Goal: Task Accomplishment & Management: Manage account settings

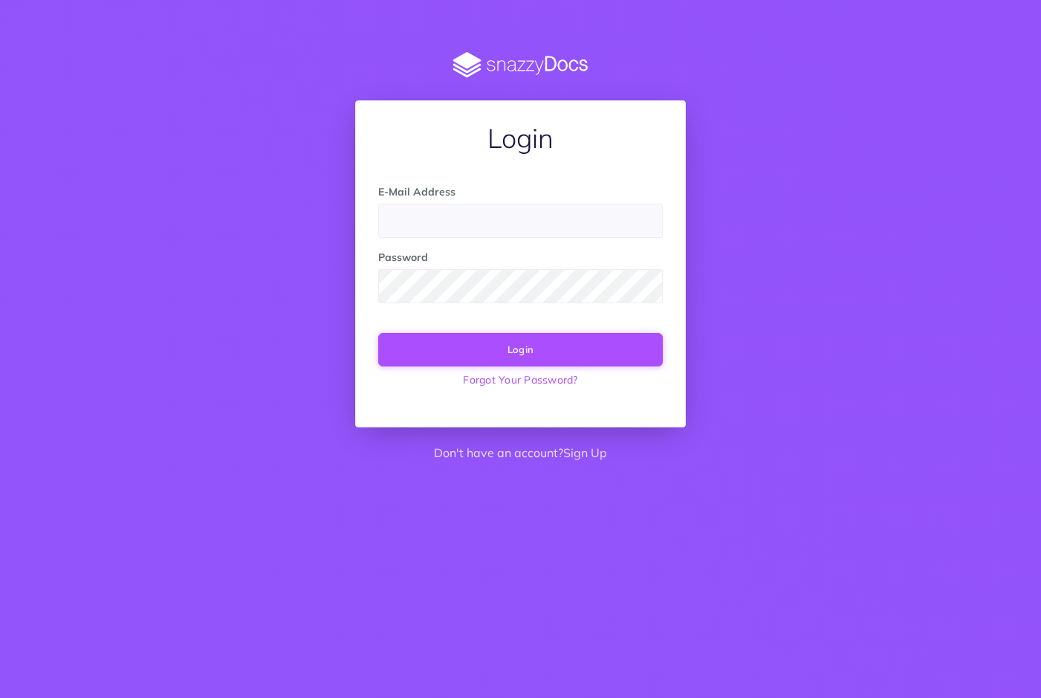
type input "[PERSON_NAME][EMAIL_ADDRESS][PERSON_NAME][DOMAIN_NAME]"
click at [514, 359] on button "Login" at bounding box center [520, 349] width 285 height 33
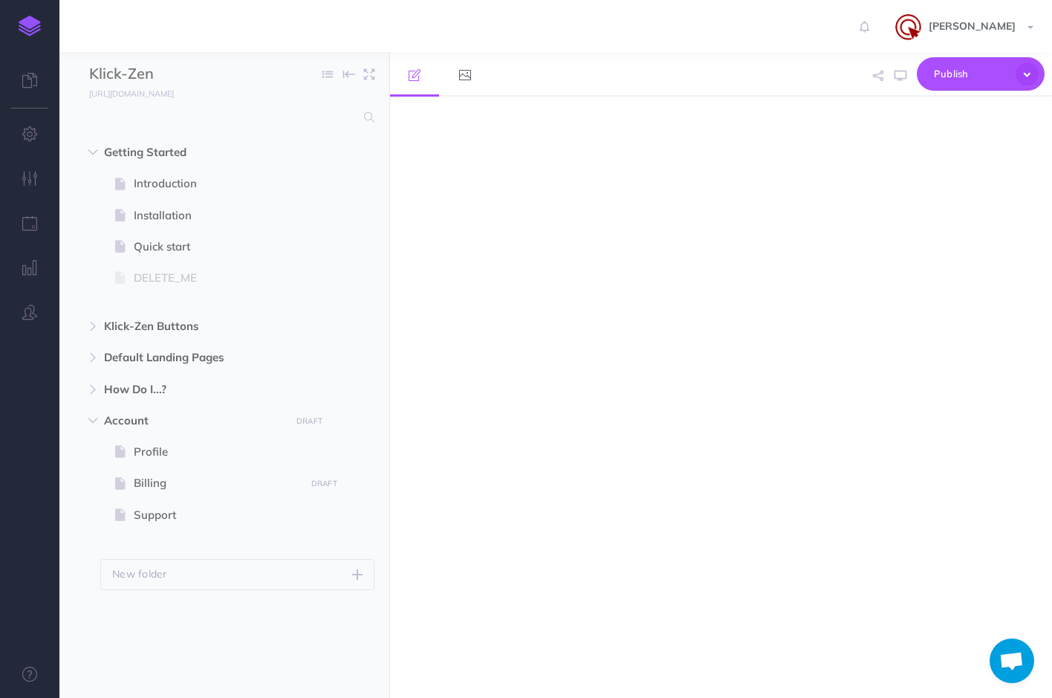
select select "null"
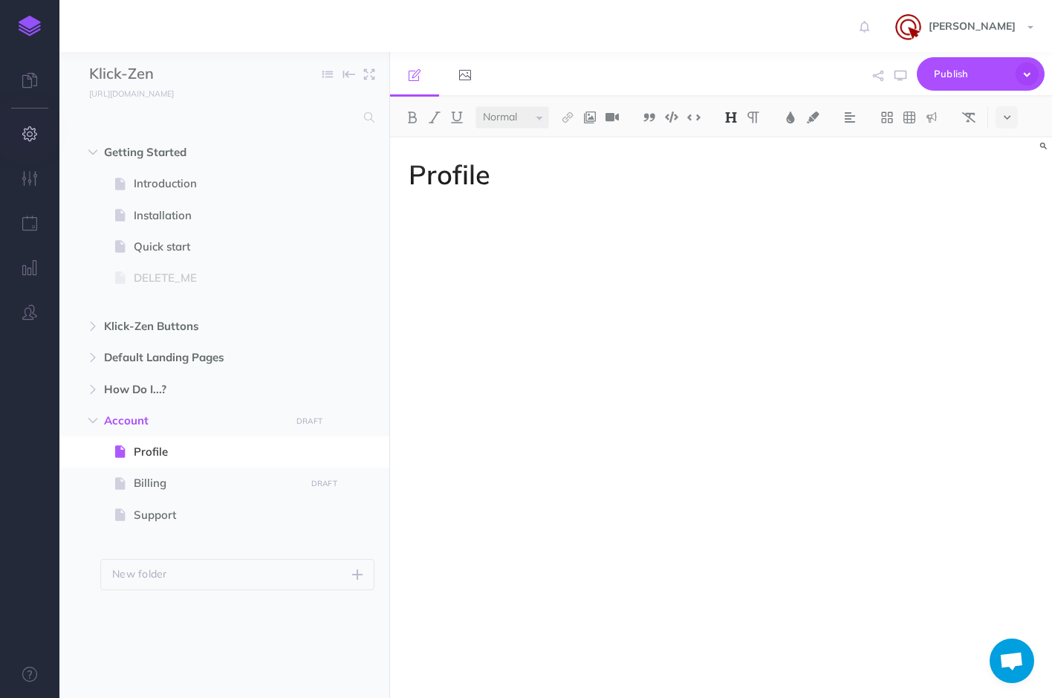
click at [30, 135] on icon "button" at bounding box center [30, 133] width 16 height 15
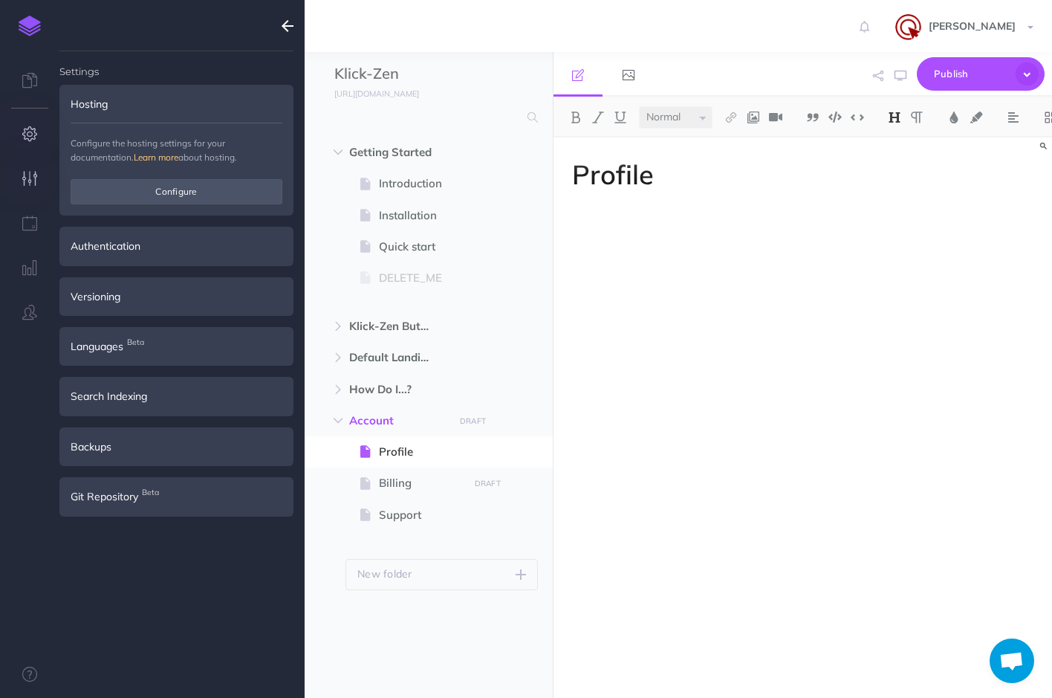
click at [35, 172] on icon "button" at bounding box center [30, 178] width 16 height 15
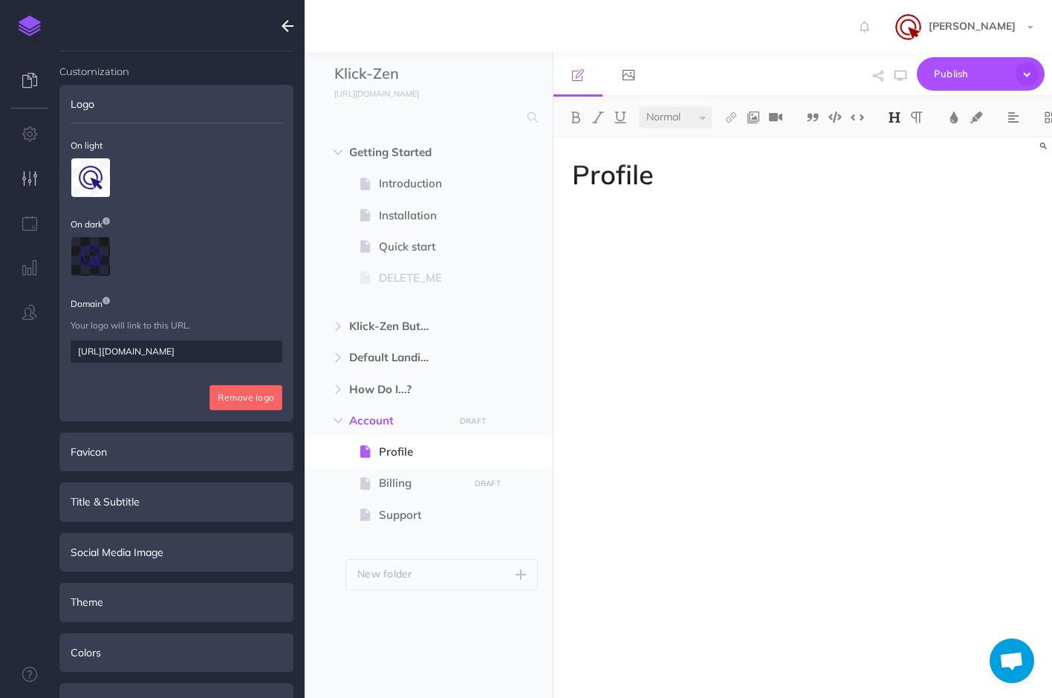
click at [32, 76] on icon at bounding box center [29, 80] width 15 height 15
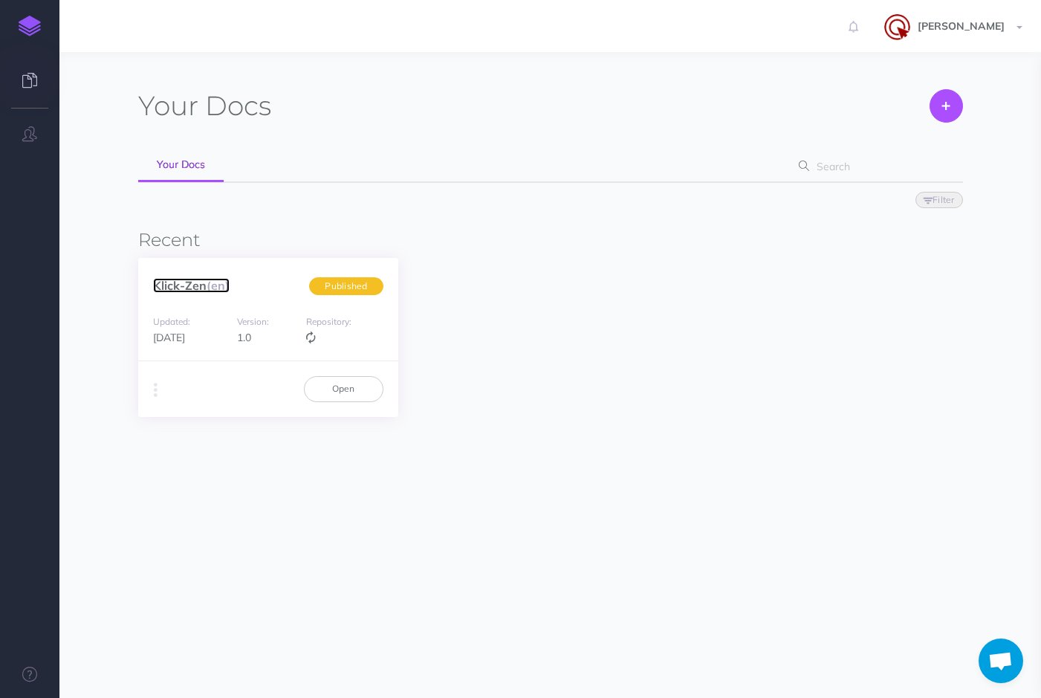
click at [207, 288] on link "Klick-Zen (en)" at bounding box center [191, 285] width 77 height 15
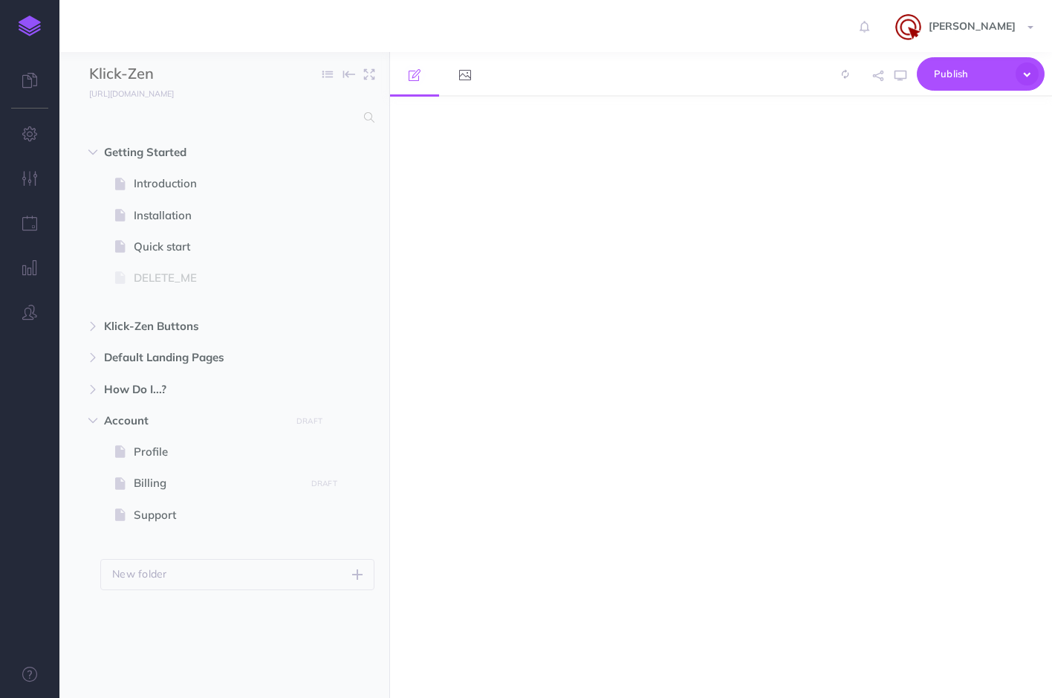
select select "null"
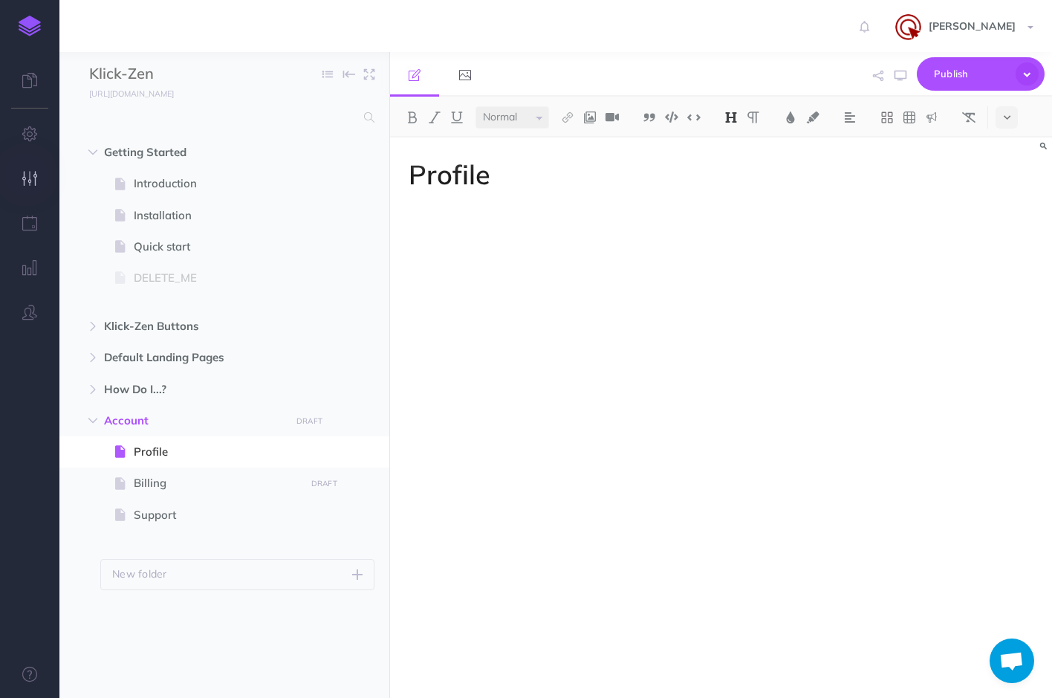
click at [38, 178] on button "button" at bounding box center [29, 179] width 59 height 45
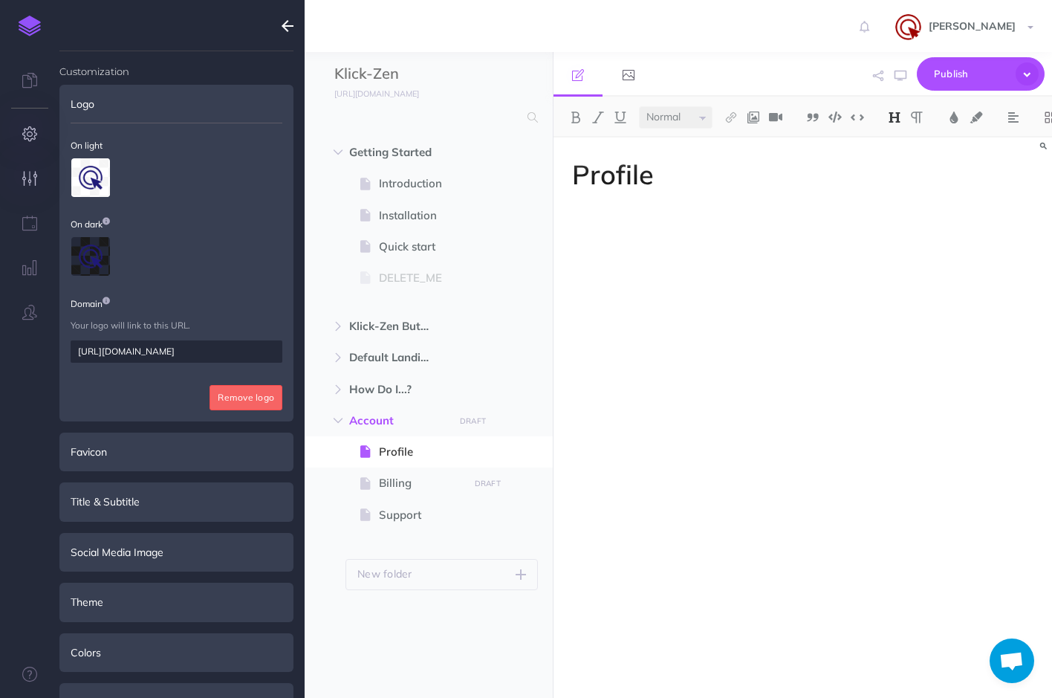
click at [21, 127] on button "button" at bounding box center [29, 134] width 59 height 45
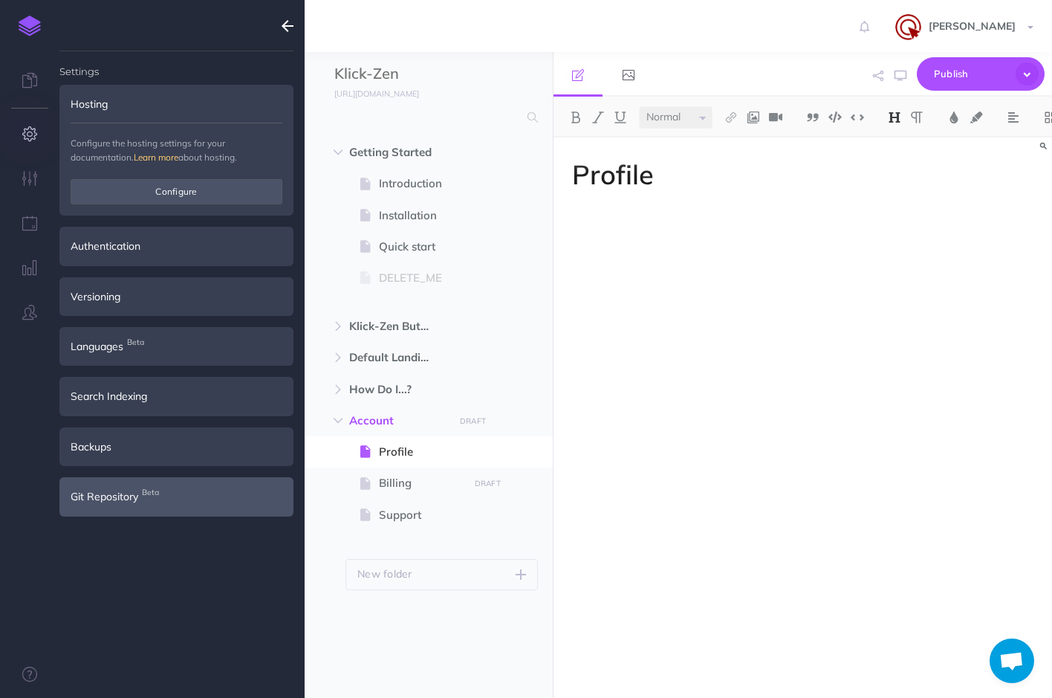
click at [188, 492] on div "Git Repository Beta" at bounding box center [176, 496] width 234 height 39
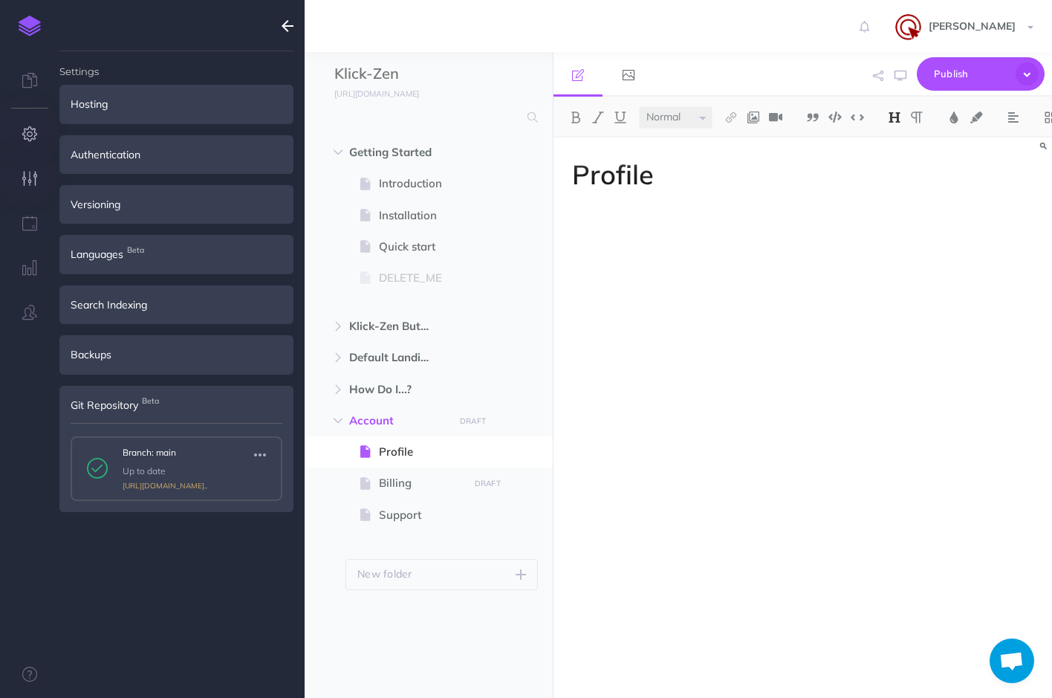
click at [31, 187] on button "button" at bounding box center [29, 179] width 59 height 45
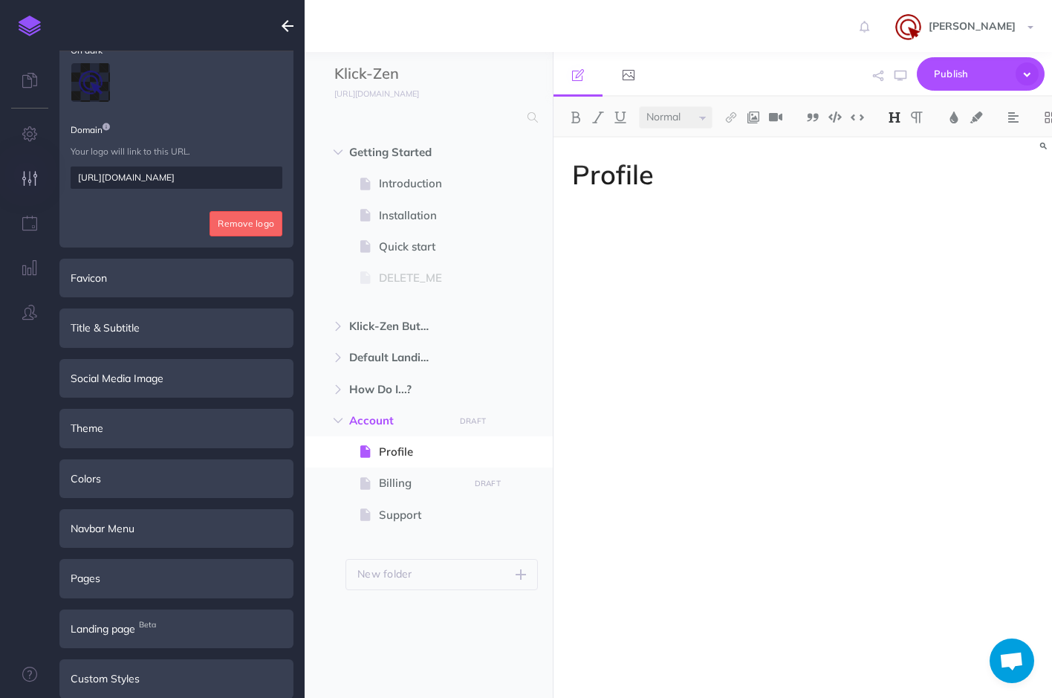
scroll to position [188, 0]
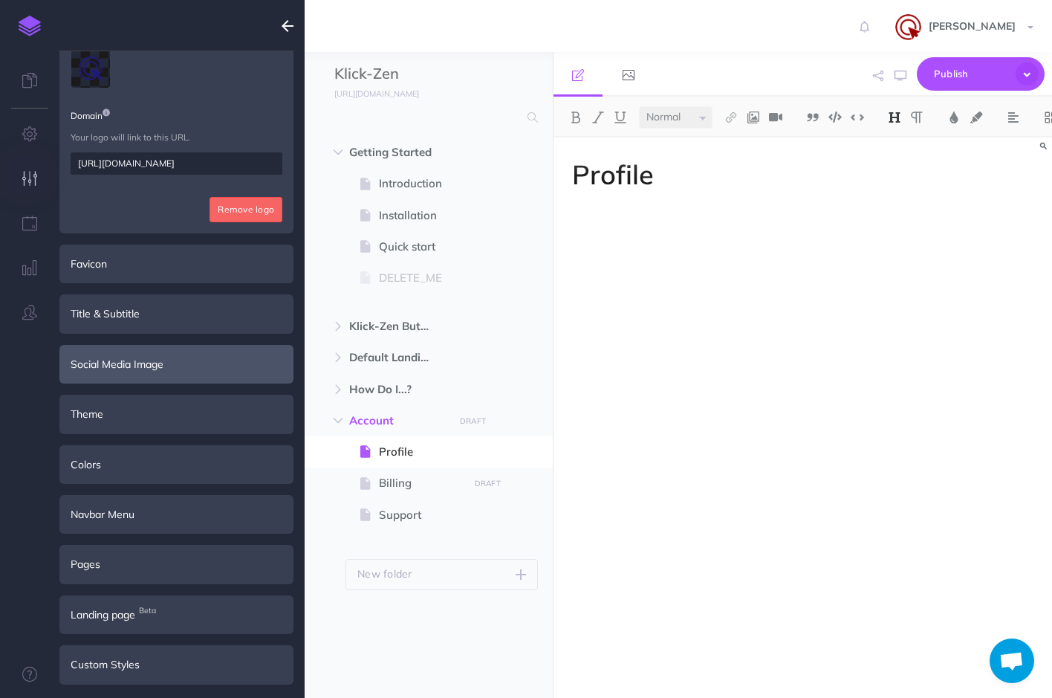
click at [169, 350] on div "Social Media Image" at bounding box center [176, 364] width 234 height 39
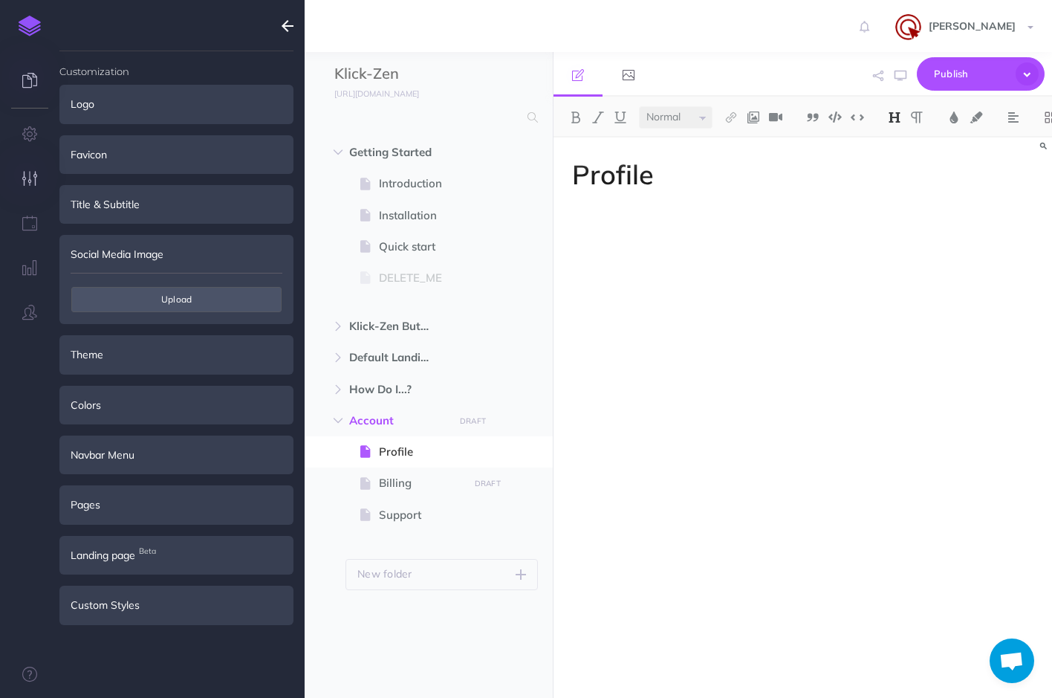
click at [30, 68] on link at bounding box center [29, 81] width 59 height 45
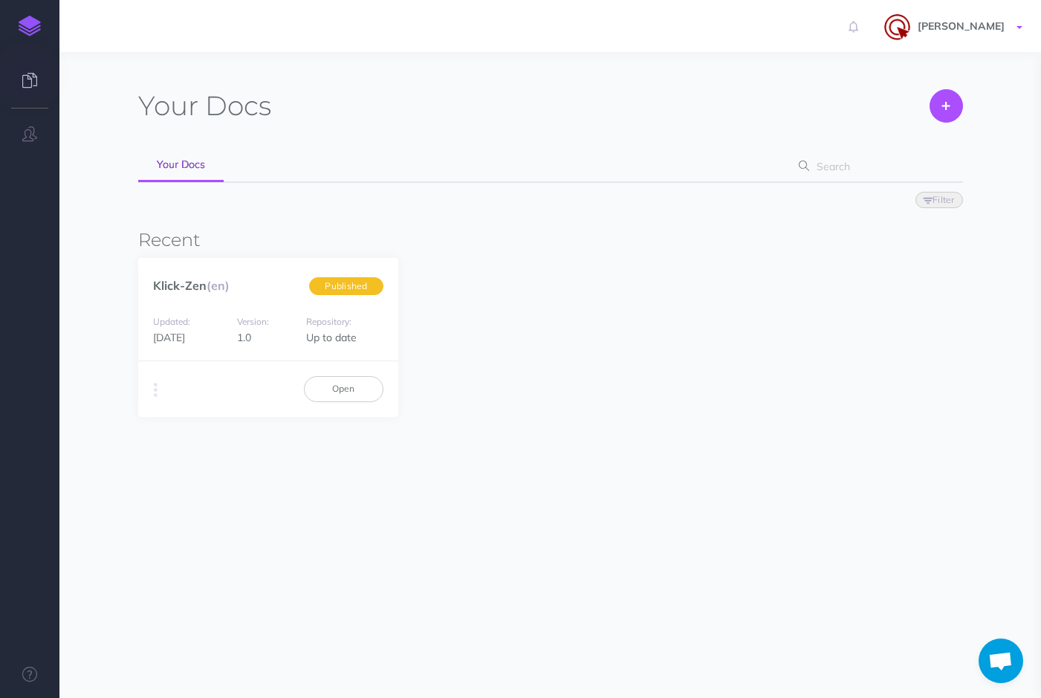
click at [1017, 24] on link "[PERSON_NAME]" at bounding box center [956, 26] width 172 height 52
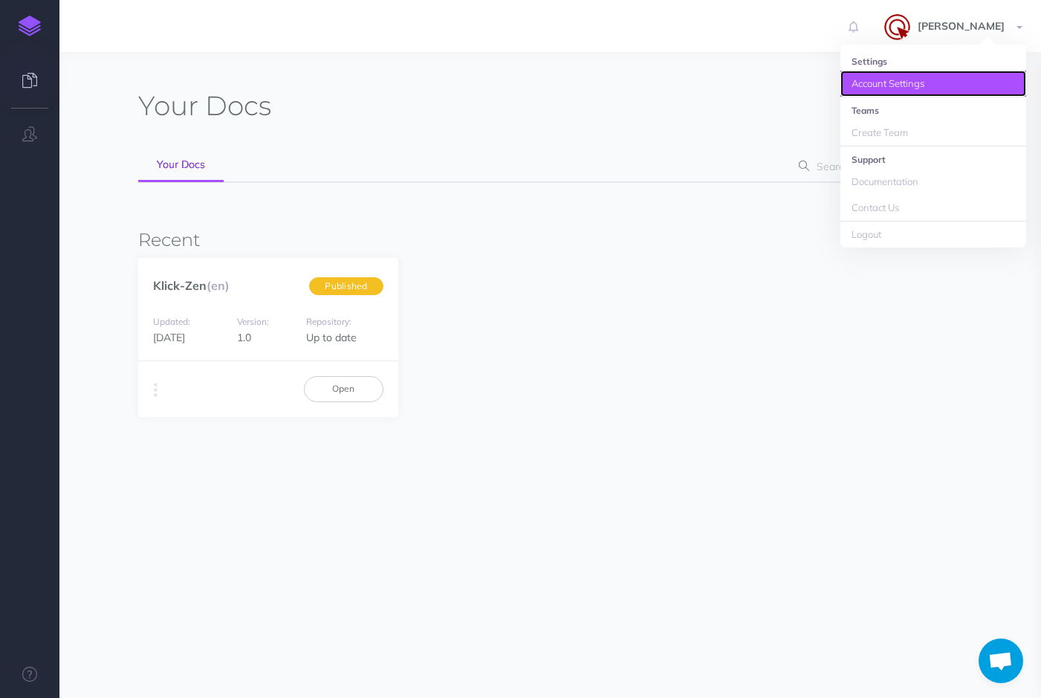
click at [904, 86] on link "Account Settings" at bounding box center [934, 84] width 186 height 26
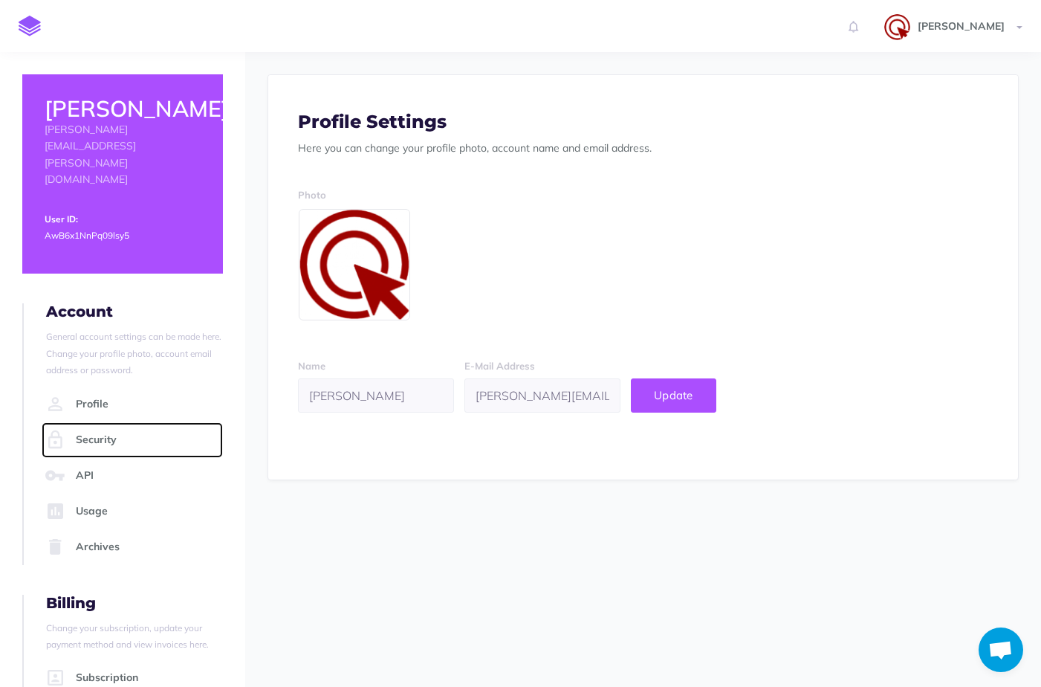
click at [113, 422] on link "Security" at bounding box center [132, 440] width 181 height 36
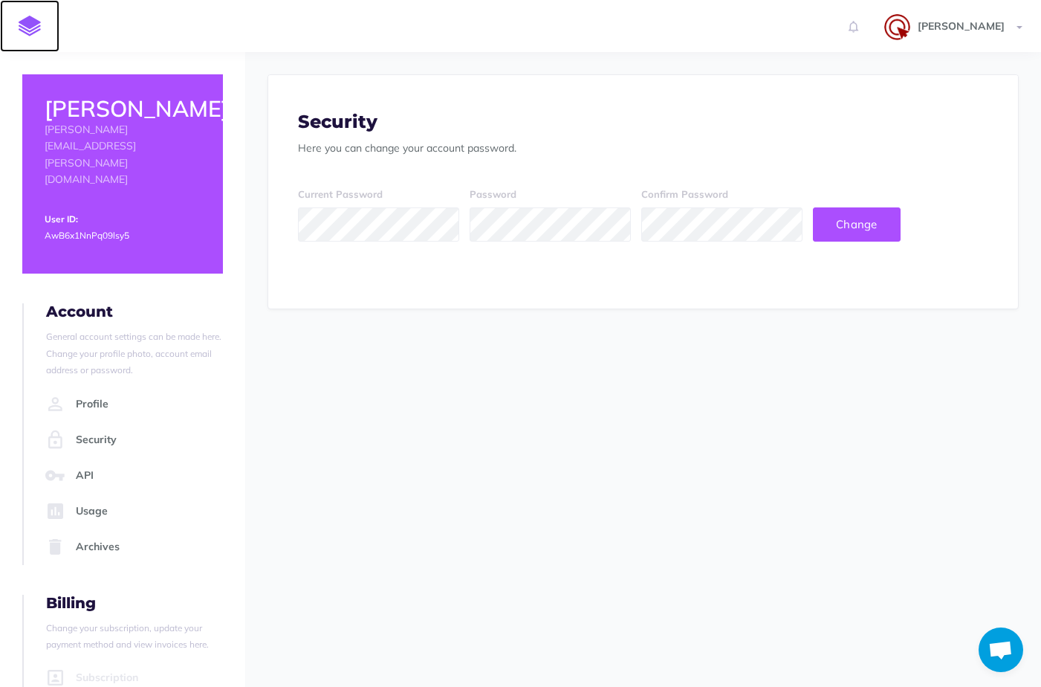
click at [22, 25] on img at bounding box center [30, 26] width 22 height 21
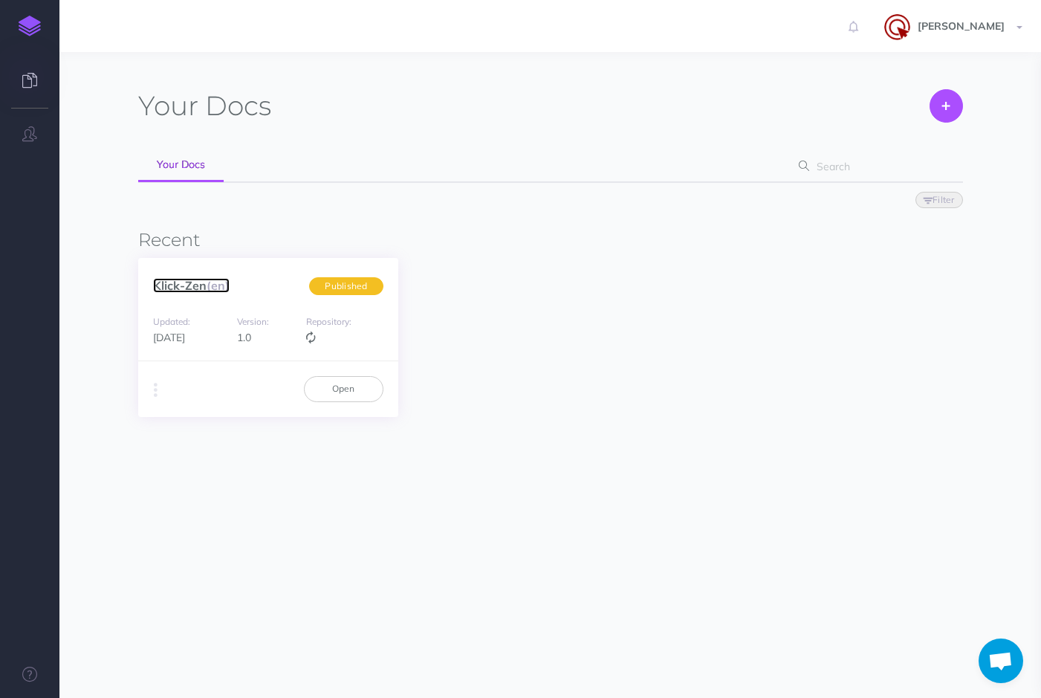
click at [206, 290] on link "Klick-Zen (en)" at bounding box center [191, 285] width 77 height 15
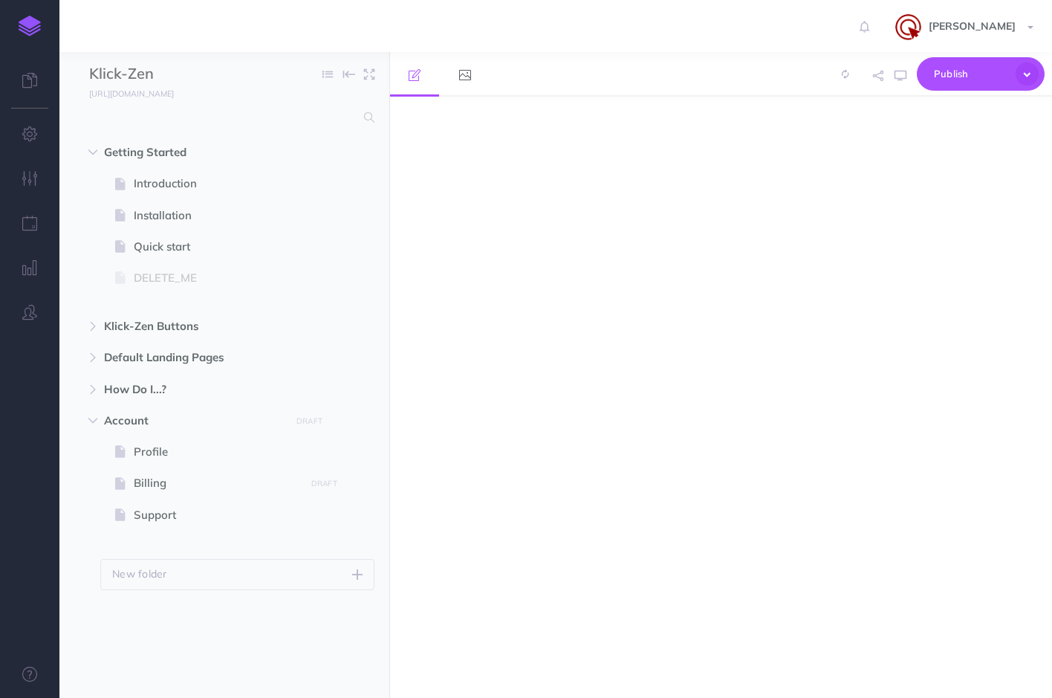
select select "null"
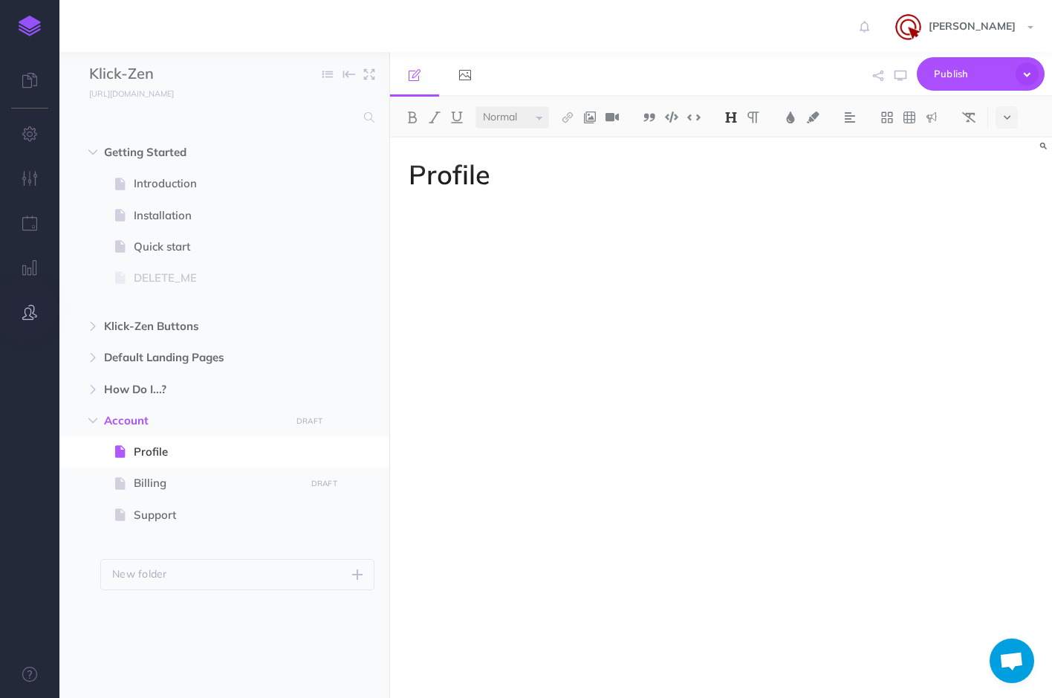
click at [26, 320] on button "button" at bounding box center [29, 313] width 59 height 45
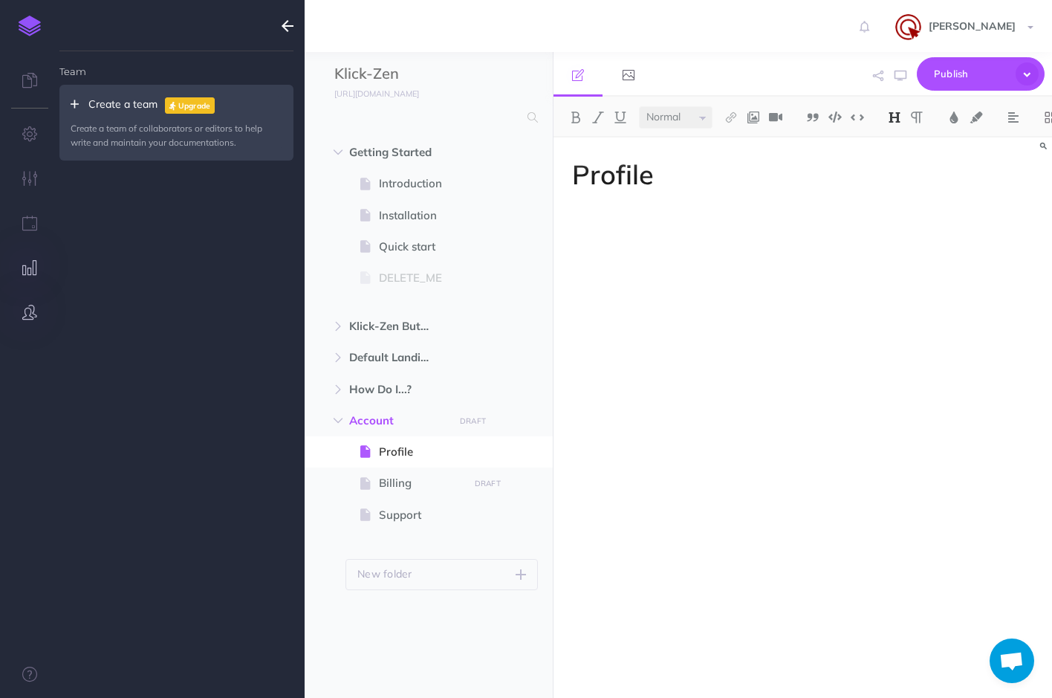
click at [24, 265] on icon "button" at bounding box center [30, 267] width 16 height 15
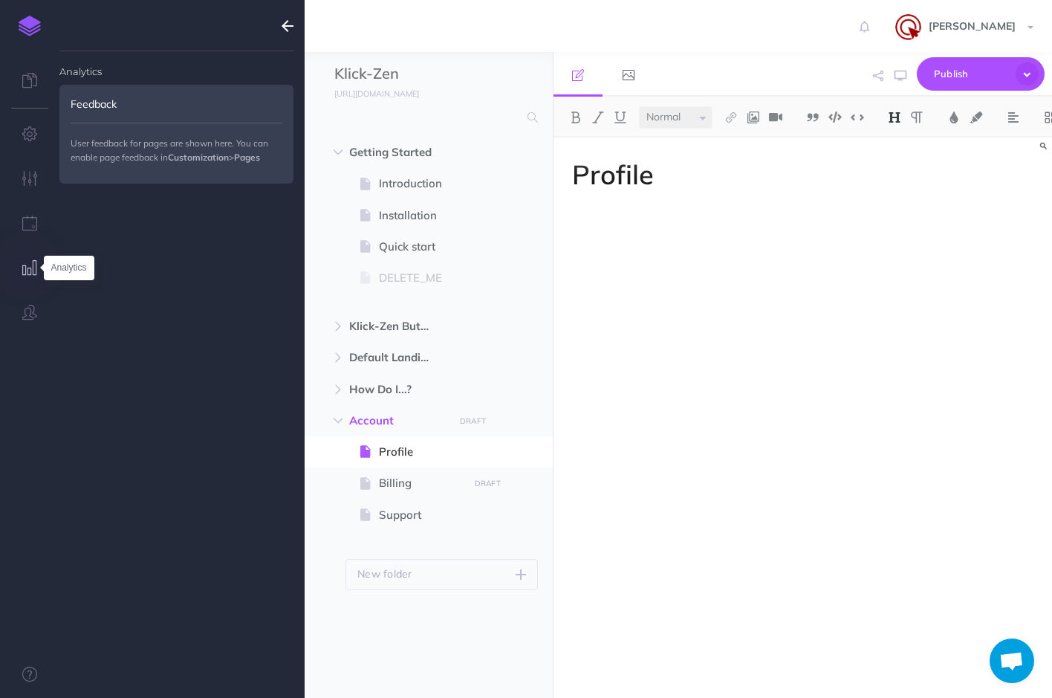
click at [24, 265] on icon "button" at bounding box center [30, 267] width 16 height 15
click at [27, 226] on icon "button" at bounding box center [30, 223] width 16 height 15
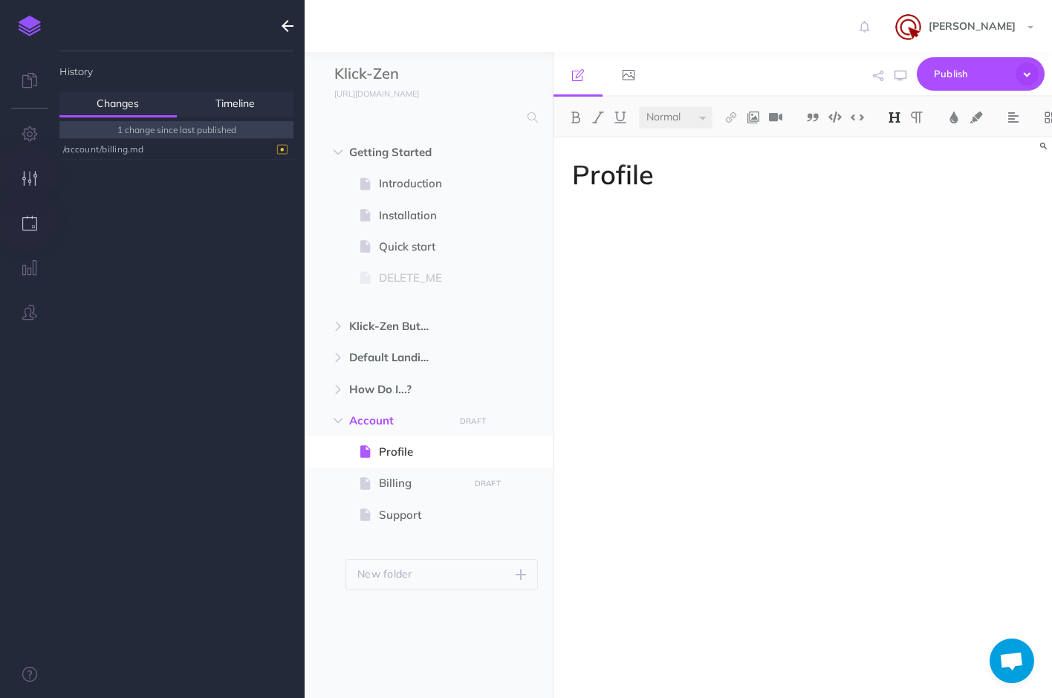
click at [30, 179] on icon "button" at bounding box center [30, 178] width 16 height 15
select select "both"
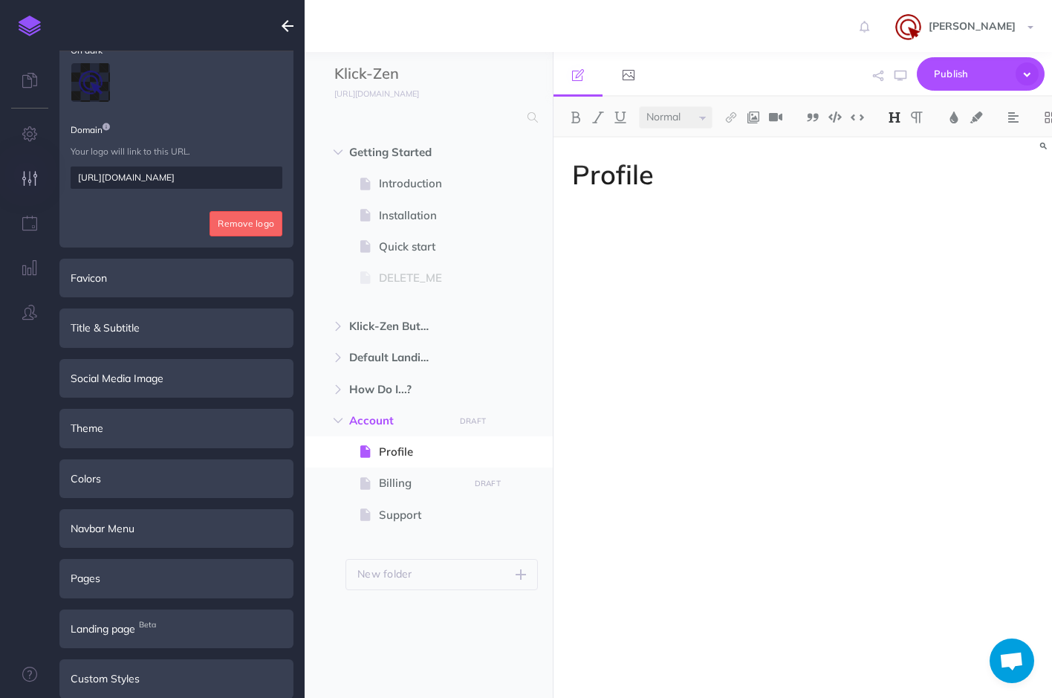
scroll to position [188, 0]
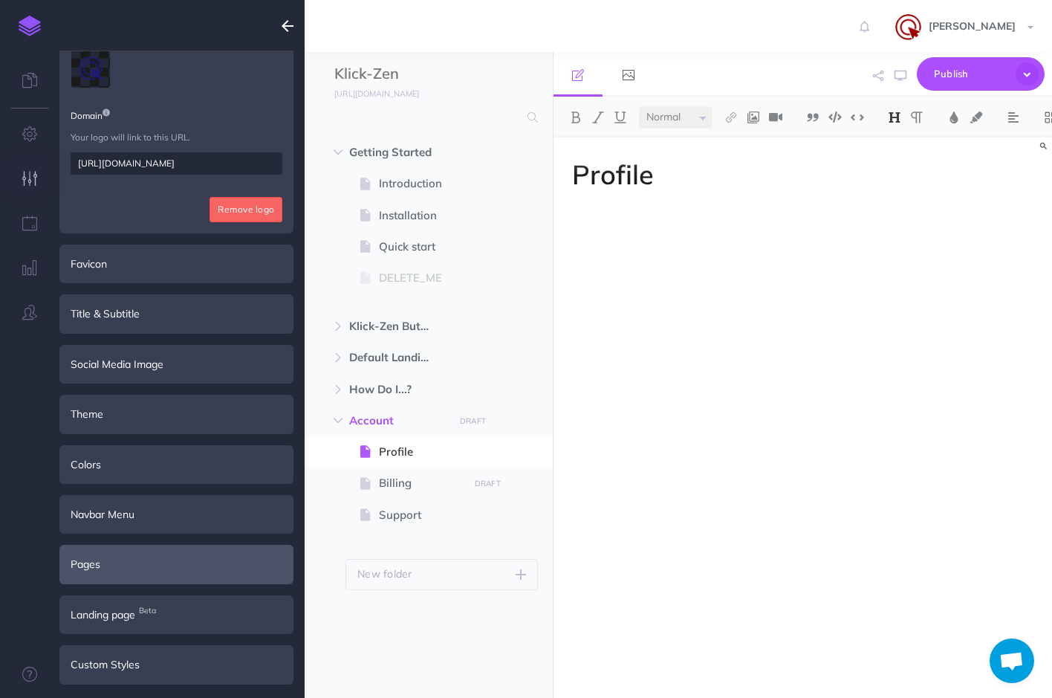
click at [144, 572] on div "Pages" at bounding box center [176, 564] width 234 height 39
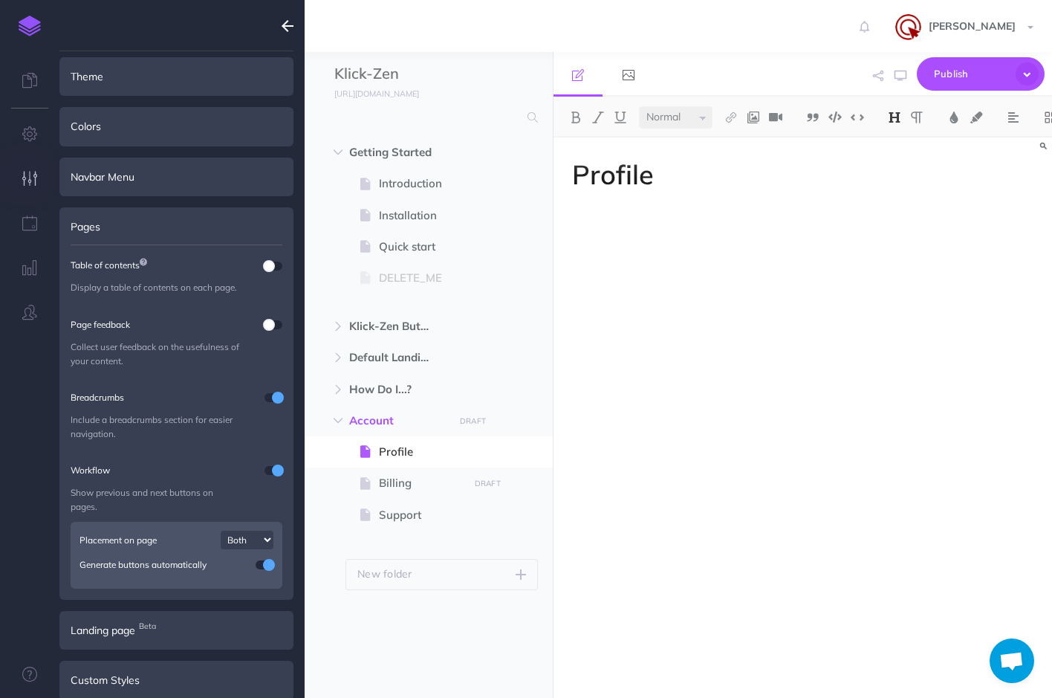
scroll to position [244, 0]
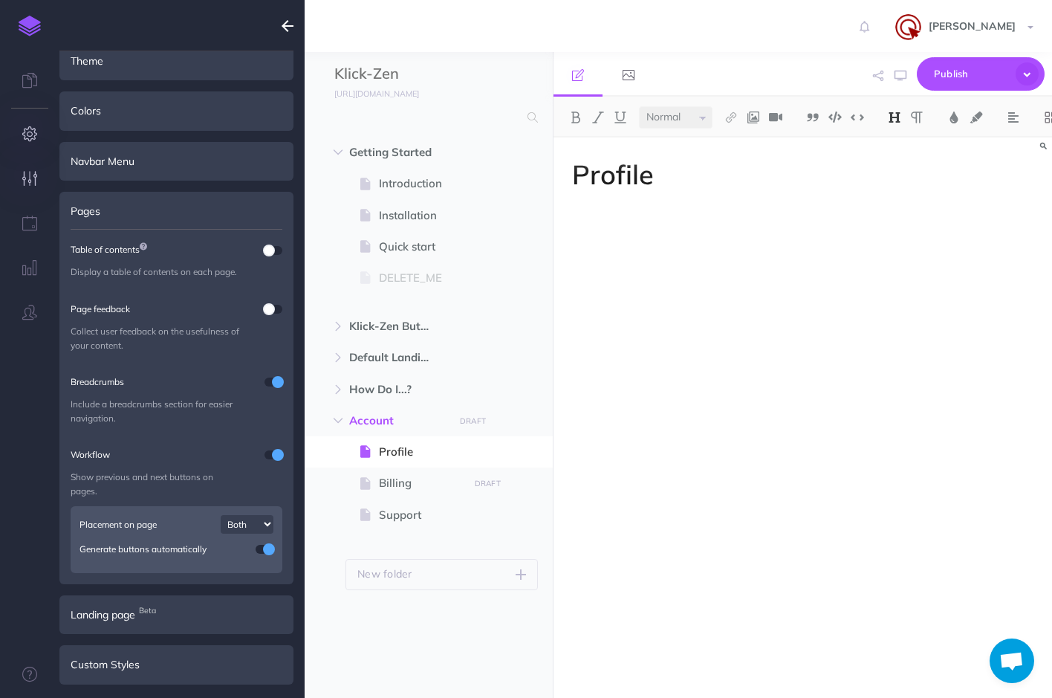
click at [24, 119] on button "button" at bounding box center [29, 134] width 59 height 45
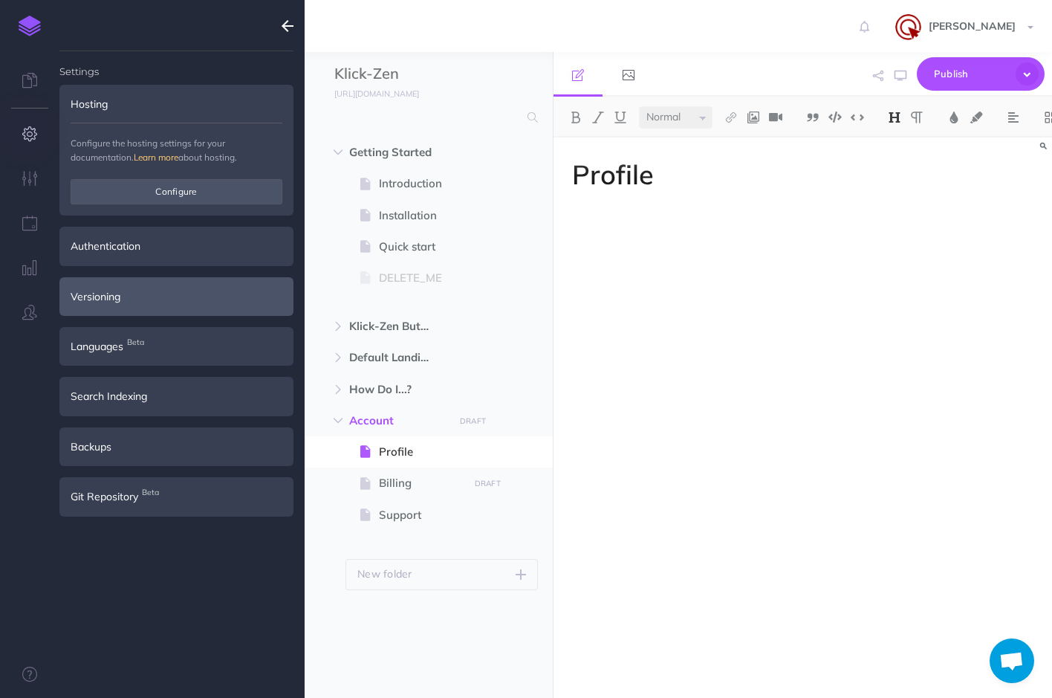
click at [153, 302] on div "Versioning" at bounding box center [176, 296] width 234 height 39
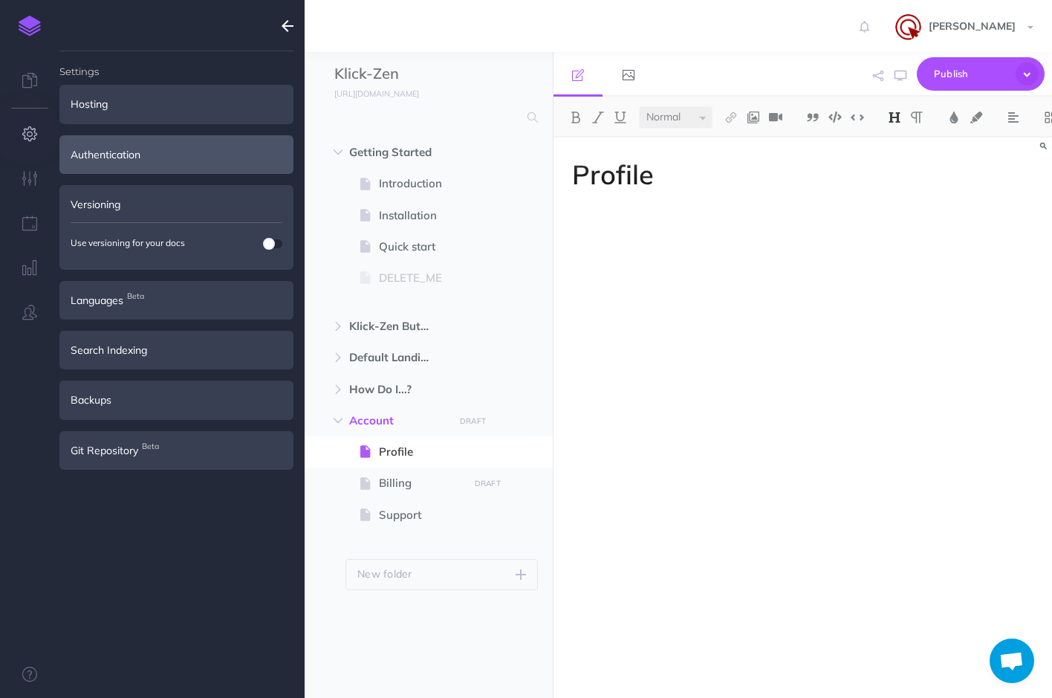
click at [164, 152] on div "Authentication" at bounding box center [176, 154] width 234 height 39
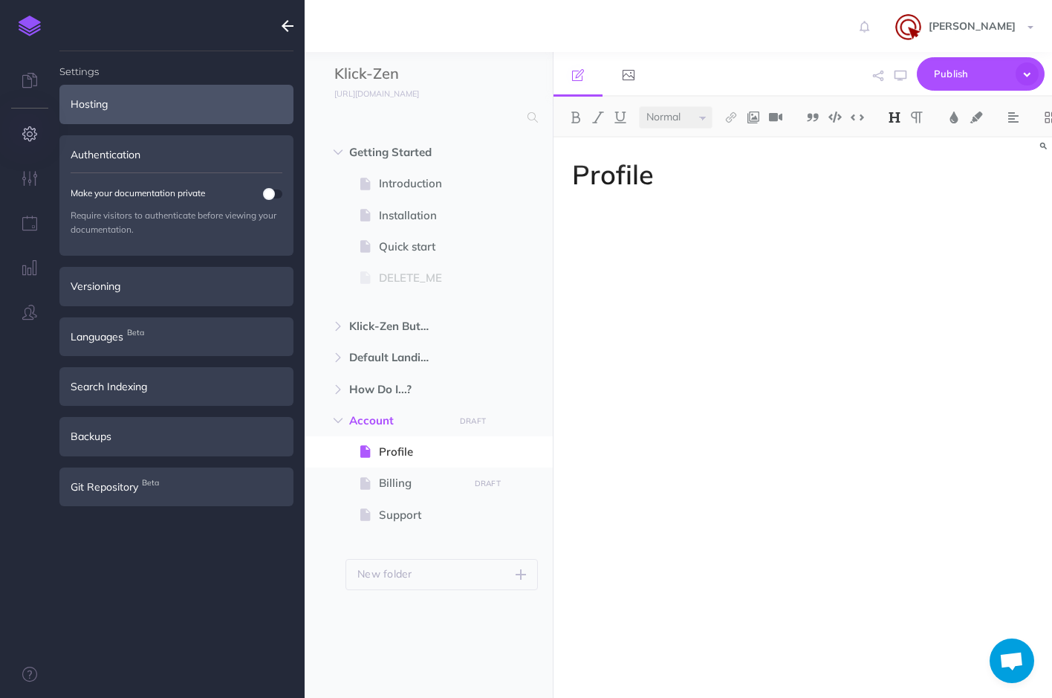
click at [177, 106] on div "Hosting" at bounding box center [176, 104] width 234 height 39
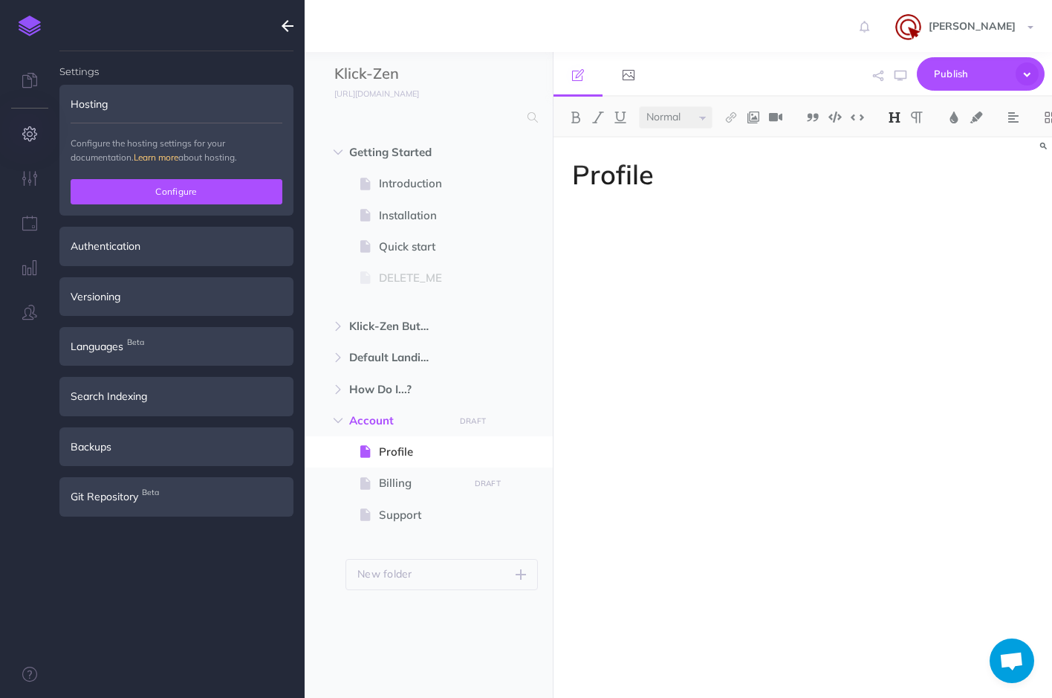
click at [187, 190] on button "Configure" at bounding box center [177, 191] width 212 height 25
